Goal: Task Accomplishment & Management: Manage account settings

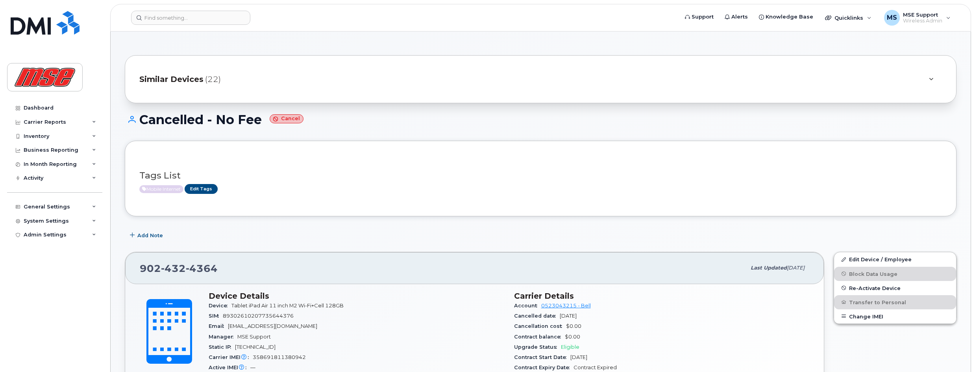
scroll to position [541, 0]
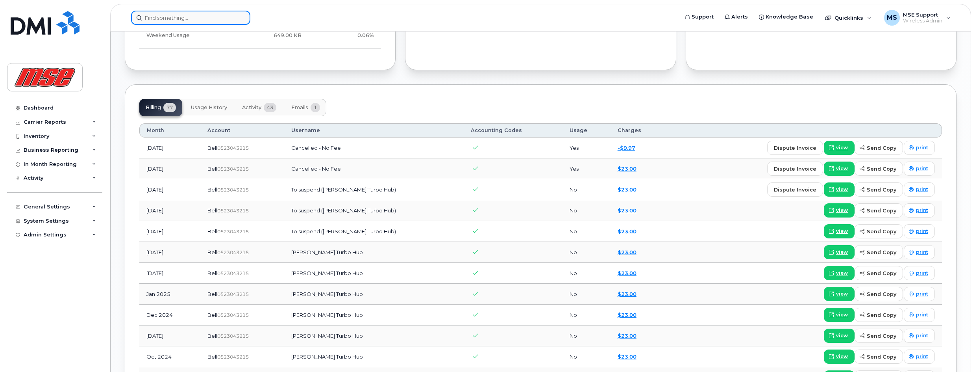
click at [169, 14] on input at bounding box center [190, 18] width 119 height 14
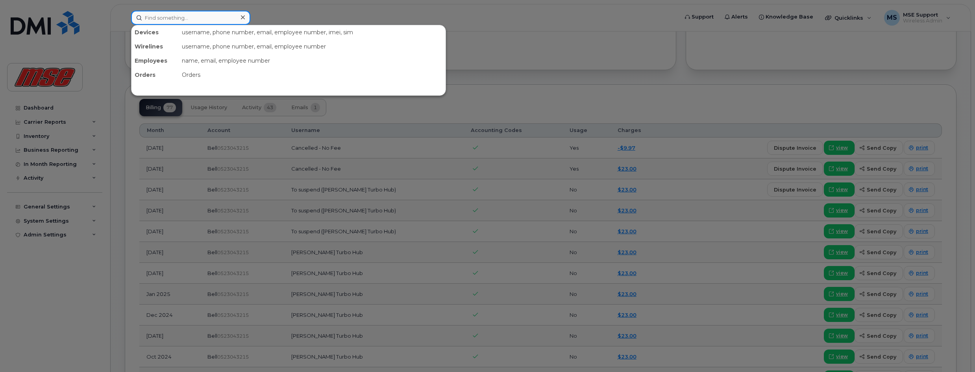
paste input "902-432-4364"
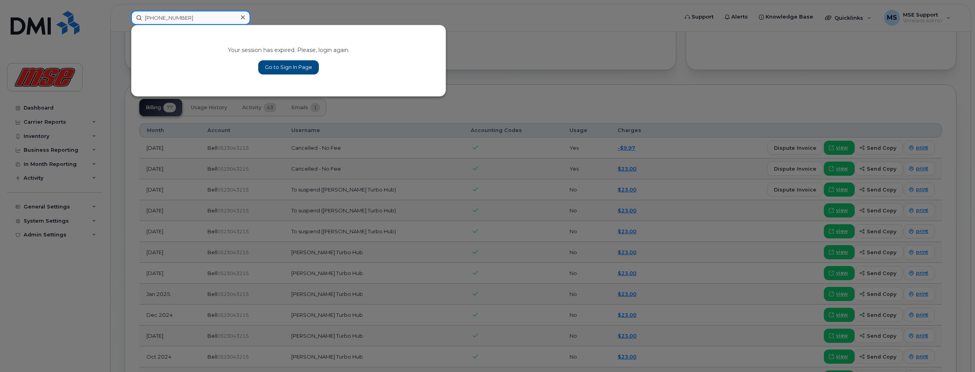
type input "902-432-4364"
click at [285, 70] on link "Go to Sign In Page" at bounding box center [288, 67] width 61 height 14
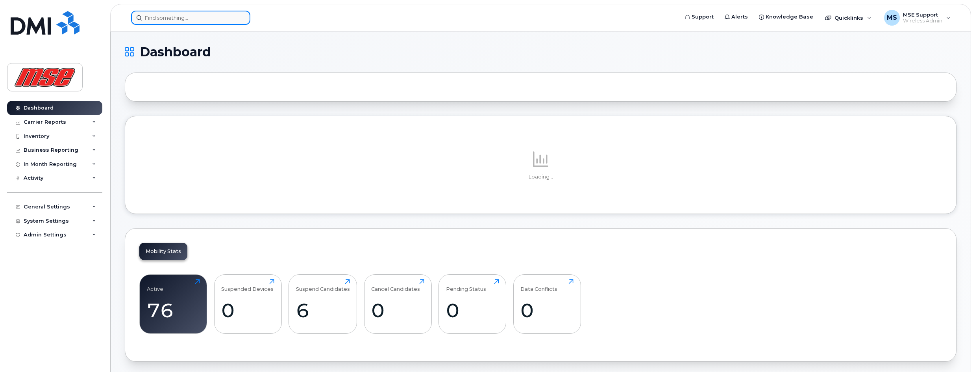
click at [185, 19] on input at bounding box center [190, 18] width 119 height 14
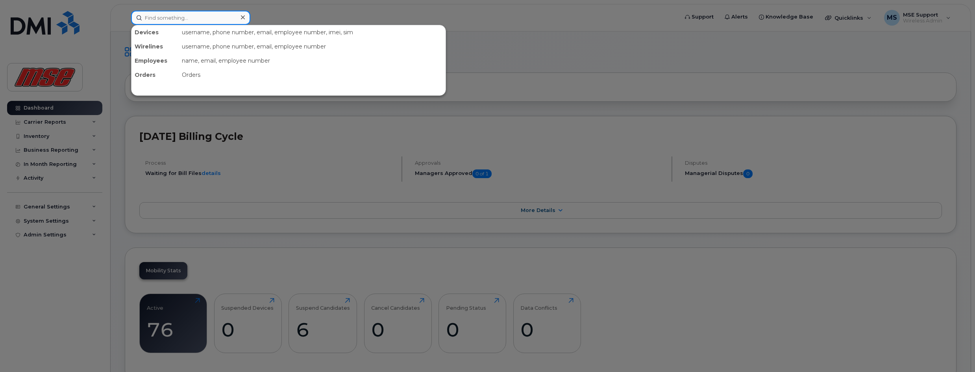
paste input "[PHONE_NUMBER]"
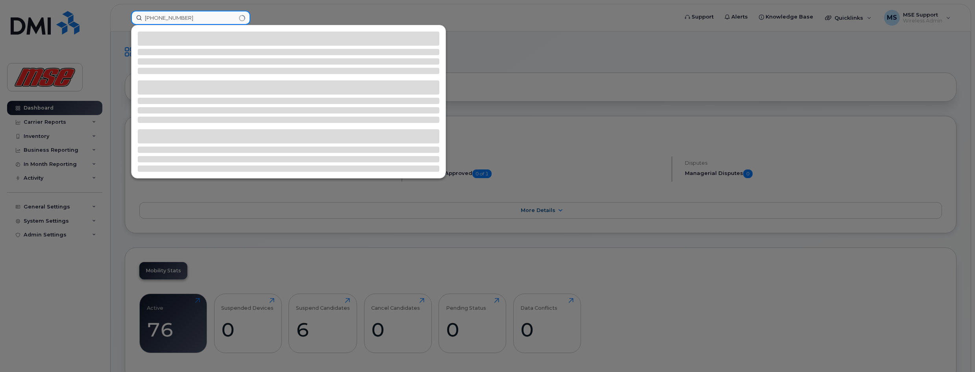
type input "[PHONE_NUMBER]"
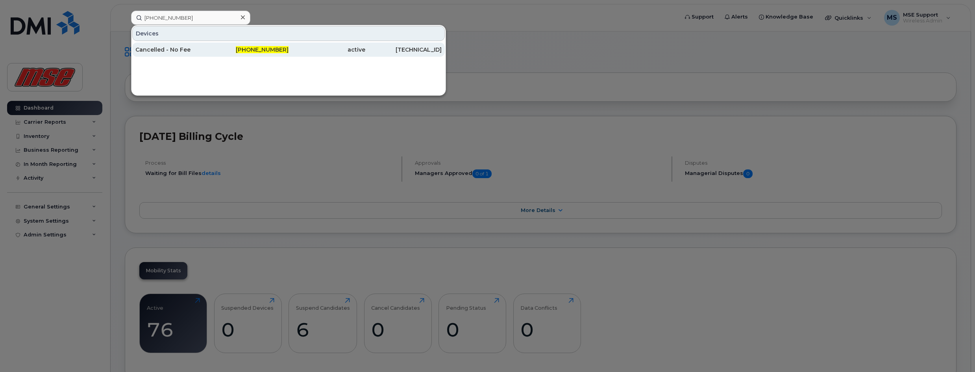
click at [170, 51] on div "Cancelled - No Fee" at bounding box center [173, 50] width 77 height 8
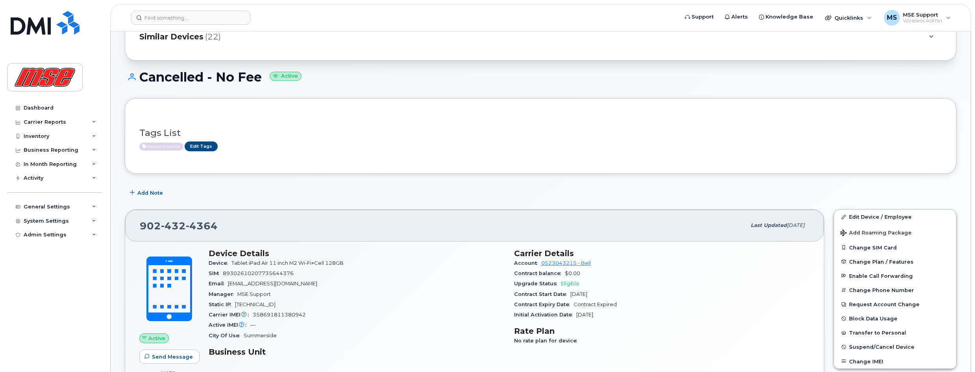
scroll to position [39, 0]
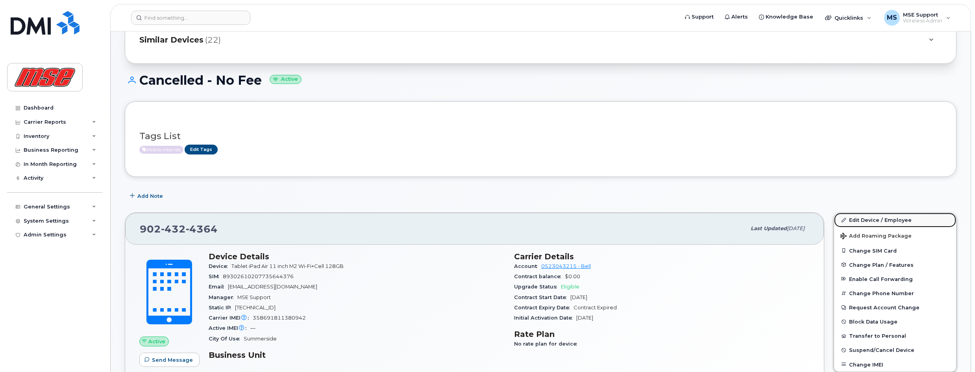
click at [884, 220] on link "Edit Device / Employee" at bounding box center [895, 220] width 122 height 14
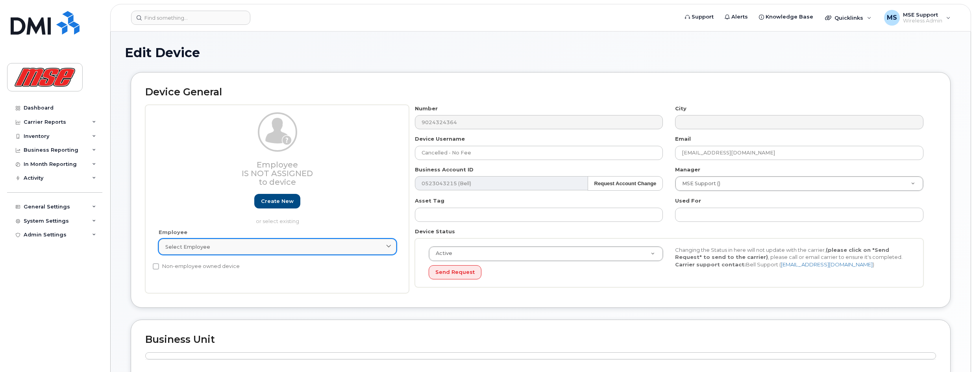
click at [389, 246] on icon at bounding box center [388, 246] width 5 height 5
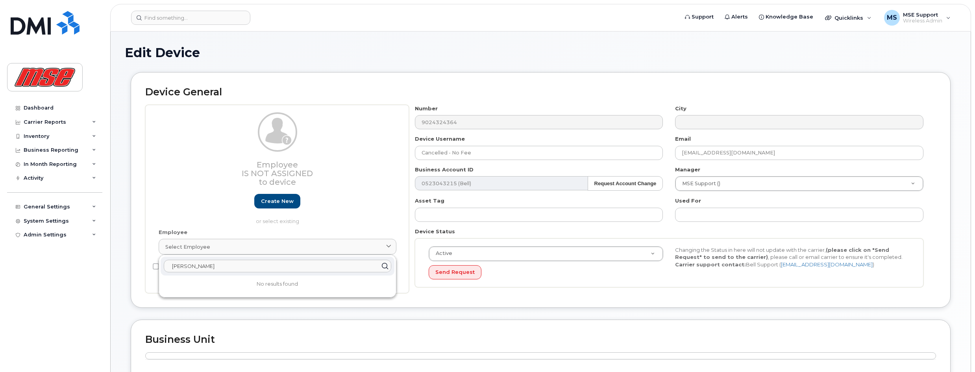
type input "[PERSON_NAME]"
click at [387, 267] on icon at bounding box center [384, 265] width 11 height 11
click at [146, 283] on div "Employee Is not assigned to device Create new or select existing Employee Selec…" at bounding box center [277, 199] width 264 height 189
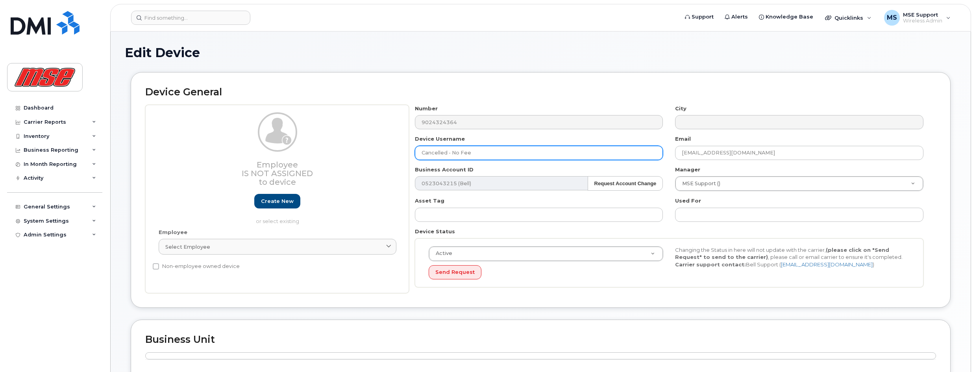
click at [488, 151] on input "Cancelled - No Fee" at bounding box center [539, 153] width 248 height 14
drag, startPoint x: 488, startPoint y: 151, endPoint x: 404, endPoint y: 152, distance: 83.9
click at [404, 152] on div "Employee Is not assigned to device Create new or select existing Employee Selec…" at bounding box center [540, 199] width 791 height 189
paste input "[PHONE_NUMBER]"
drag, startPoint x: 436, startPoint y: 153, endPoint x: 511, endPoint y: 154, distance: 75.2
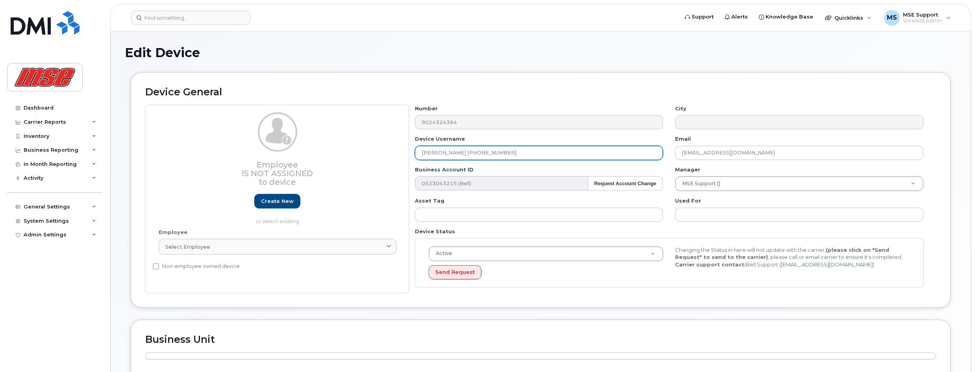
click at [511, 154] on input "Joey 902-432-4364" at bounding box center [539, 153] width 248 height 14
click at [439, 152] on input "Joey" at bounding box center [539, 153] width 248 height 14
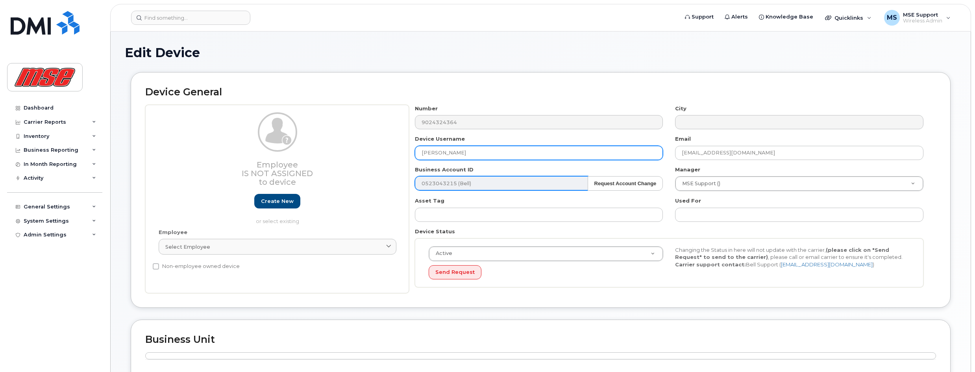
paste input "Barriault"
type input "Joey Barriault iPad"
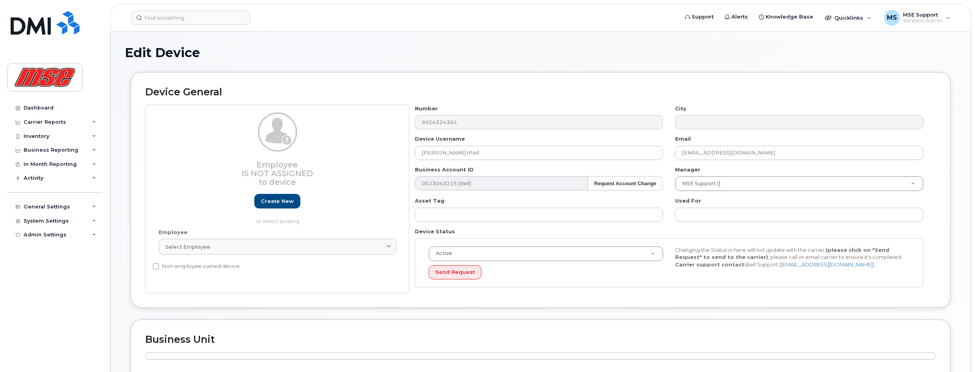
click at [512, 161] on div "Number 9024324364 City Device Username Joey Barriault iPad Email ap@mseinc.ca B…" at bounding box center [669, 199] width 521 height 189
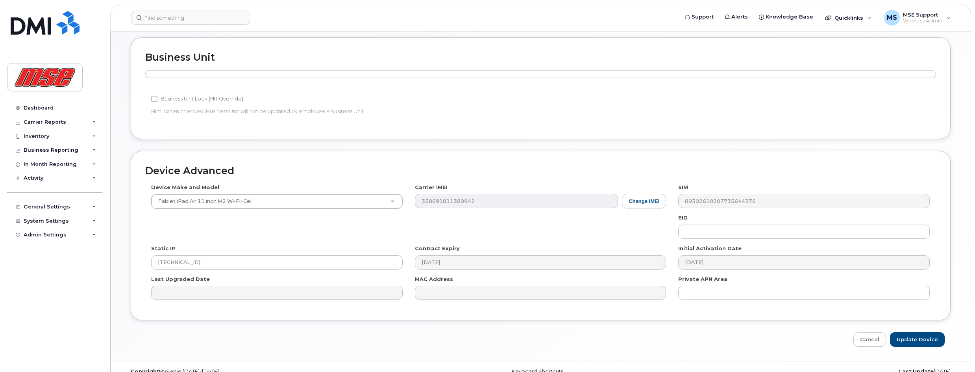
scroll to position [296, 0]
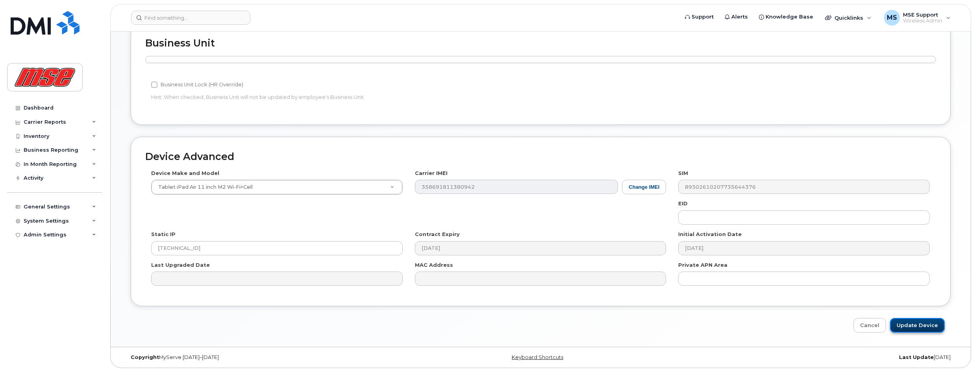
click at [919, 324] on input "Update Device" at bounding box center [917, 325] width 55 height 15
type input "Saving..."
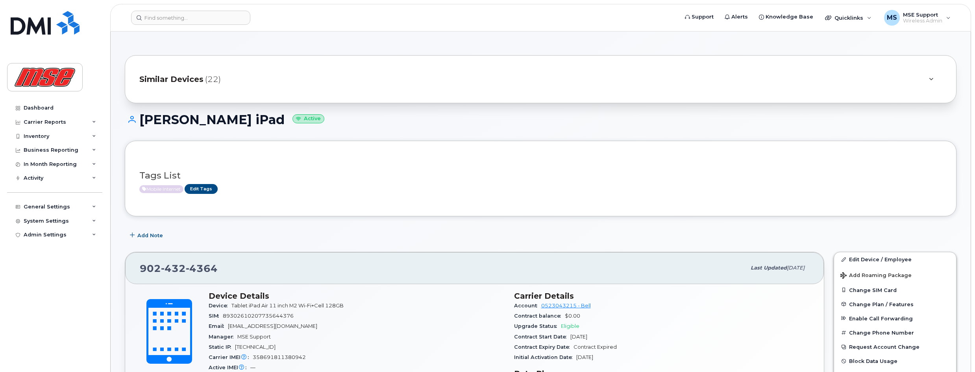
click at [160, 76] on span "Similar Devices" at bounding box center [171, 79] width 64 height 11
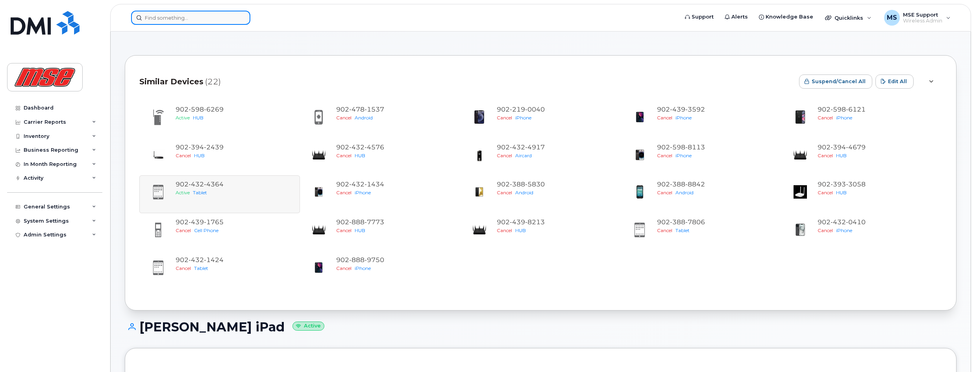
click at [197, 17] on input at bounding box center [190, 18] width 119 height 14
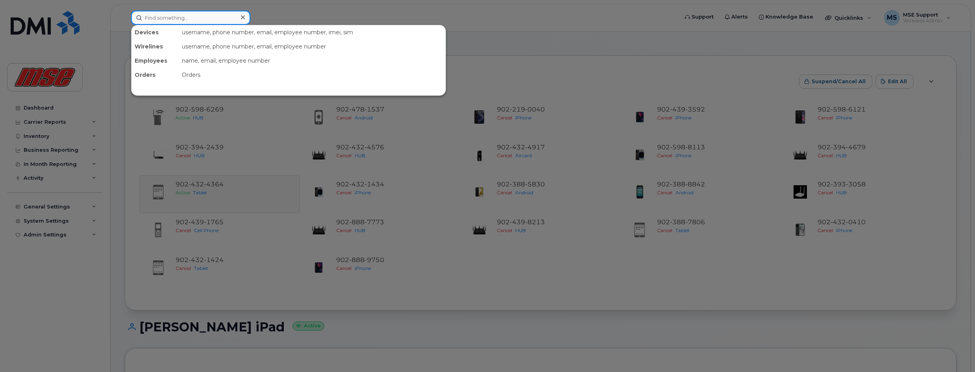
paste input "902-597-6269"
type input "902-597-6269"
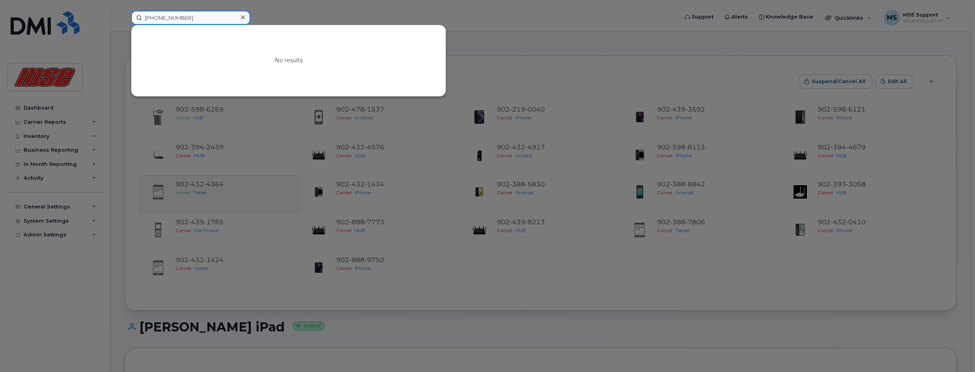
drag, startPoint x: 200, startPoint y: 16, endPoint x: 132, endPoint y: 15, distance: 67.7
click at [132, 15] on input "902-597-6269" at bounding box center [190, 18] width 119 height 14
click at [242, 17] on icon at bounding box center [243, 17] width 4 height 4
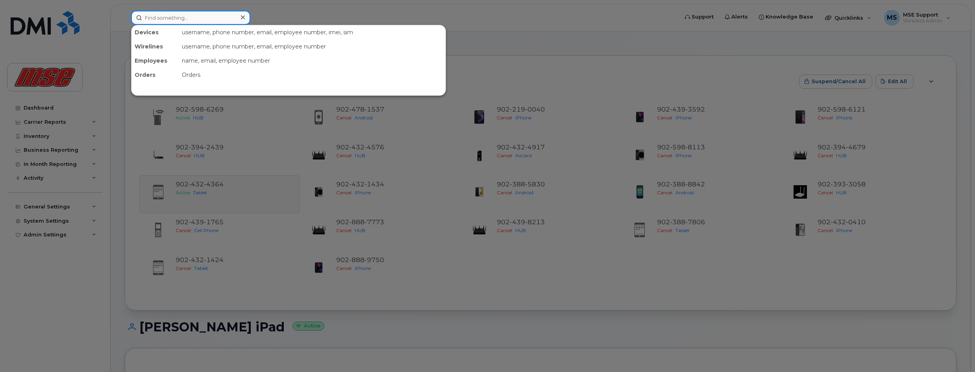
click at [209, 17] on input at bounding box center [190, 18] width 119 height 14
paste input "902-597-6269"
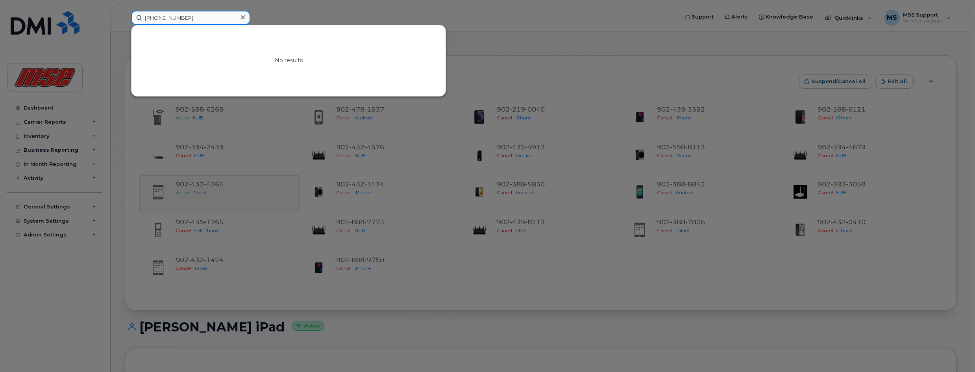
type input "902-597-6269"
click at [229, 123] on div at bounding box center [487, 186] width 975 height 372
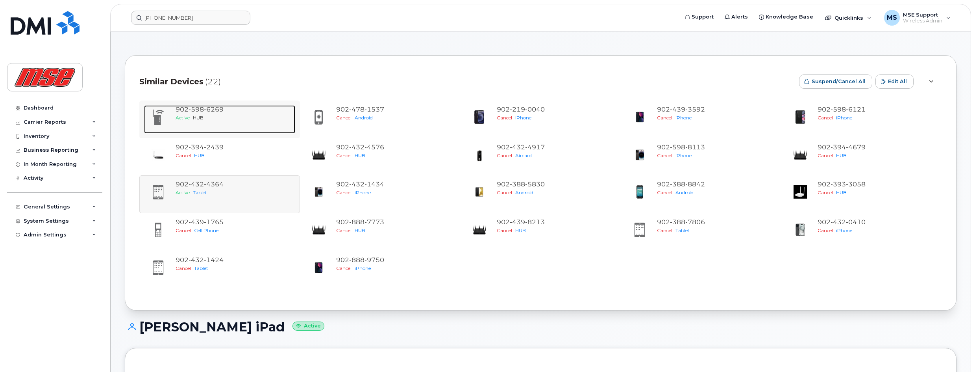
click at [207, 108] on span "6269" at bounding box center [214, 108] width 20 height 7
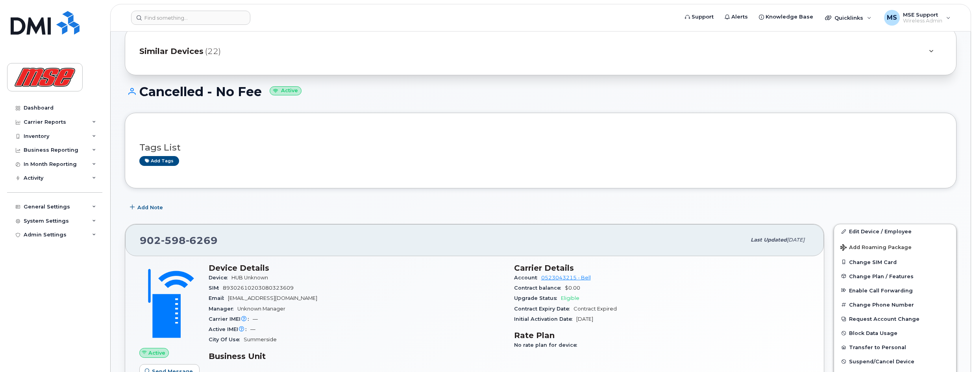
scroll to position [157, 0]
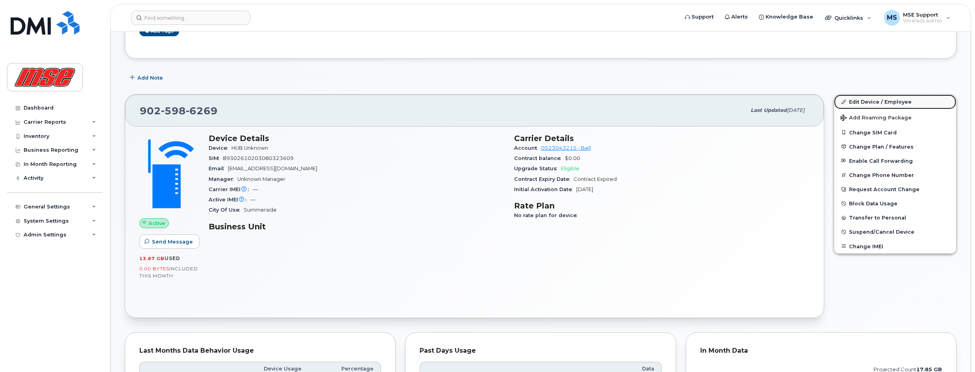
drag, startPoint x: 881, startPoint y: 100, endPoint x: 869, endPoint y: 103, distance: 12.0
click at [881, 100] on link "Edit Device / Employee" at bounding box center [895, 101] width 122 height 14
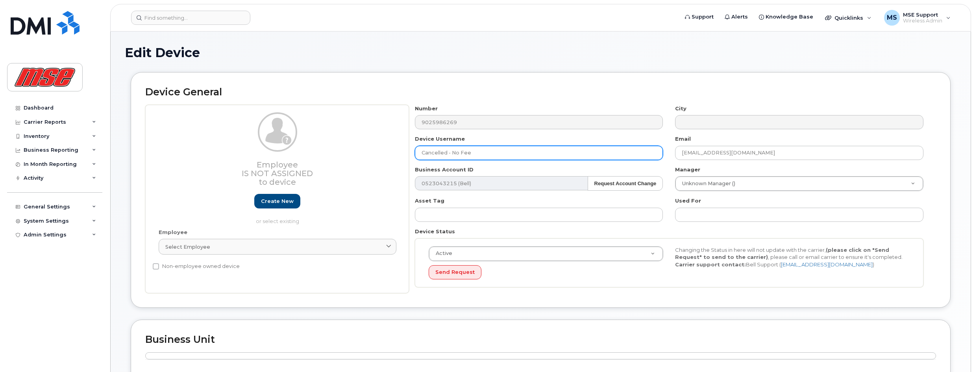
click at [481, 154] on input "Cancelled - No Fee" at bounding box center [539, 153] width 248 height 14
drag, startPoint x: 481, startPoint y: 154, endPoint x: 404, endPoint y: 151, distance: 76.8
click at [404, 151] on div "Employee Is not assigned to device Create new or select existing Employee Selec…" at bounding box center [540, 199] width 791 height 189
paste input "[PERSON_NAME]’s turbo hub"
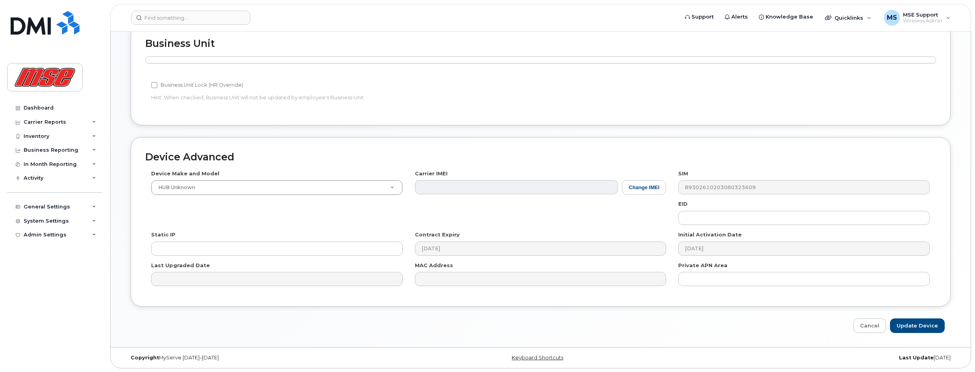
scroll to position [296, 0]
type input "[PERSON_NAME]’s turbo hub"
click at [925, 322] on input "Update Device" at bounding box center [917, 325] width 55 height 15
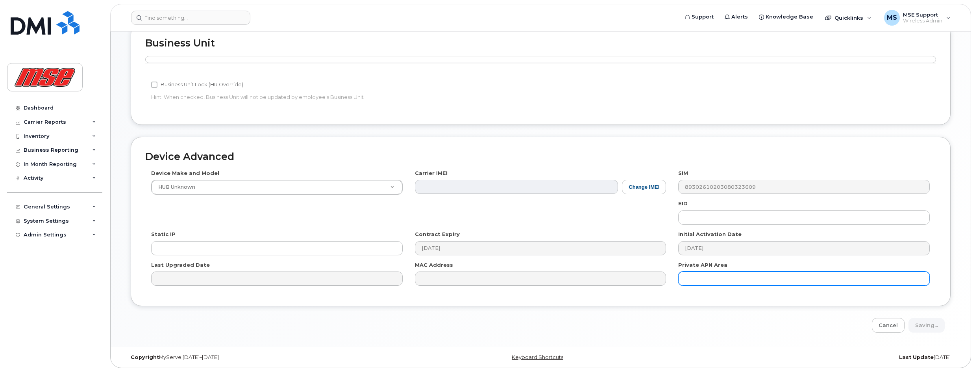
type input "Saving..."
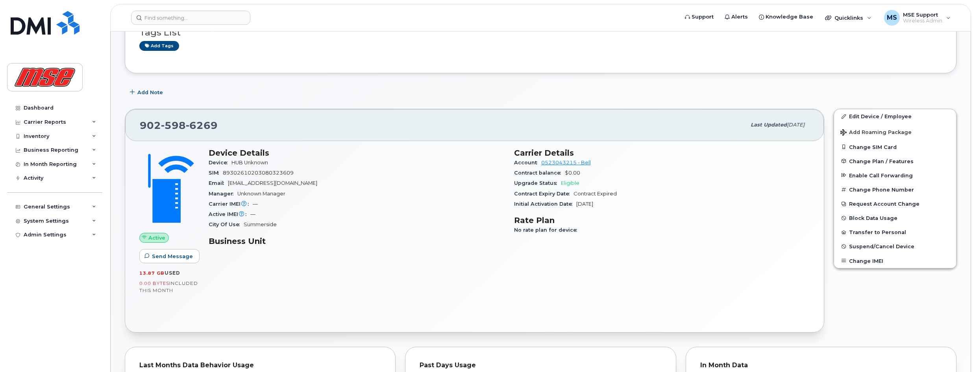
scroll to position [79, 0]
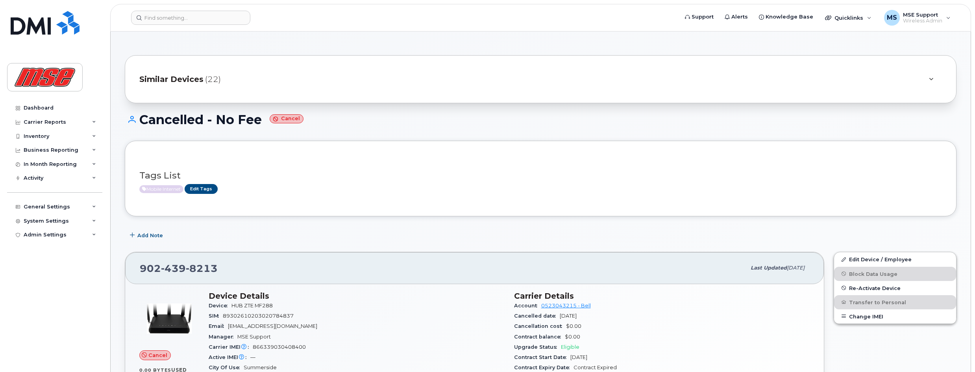
scroll to position [39, 0]
